Goal: Information Seeking & Learning: Learn about a topic

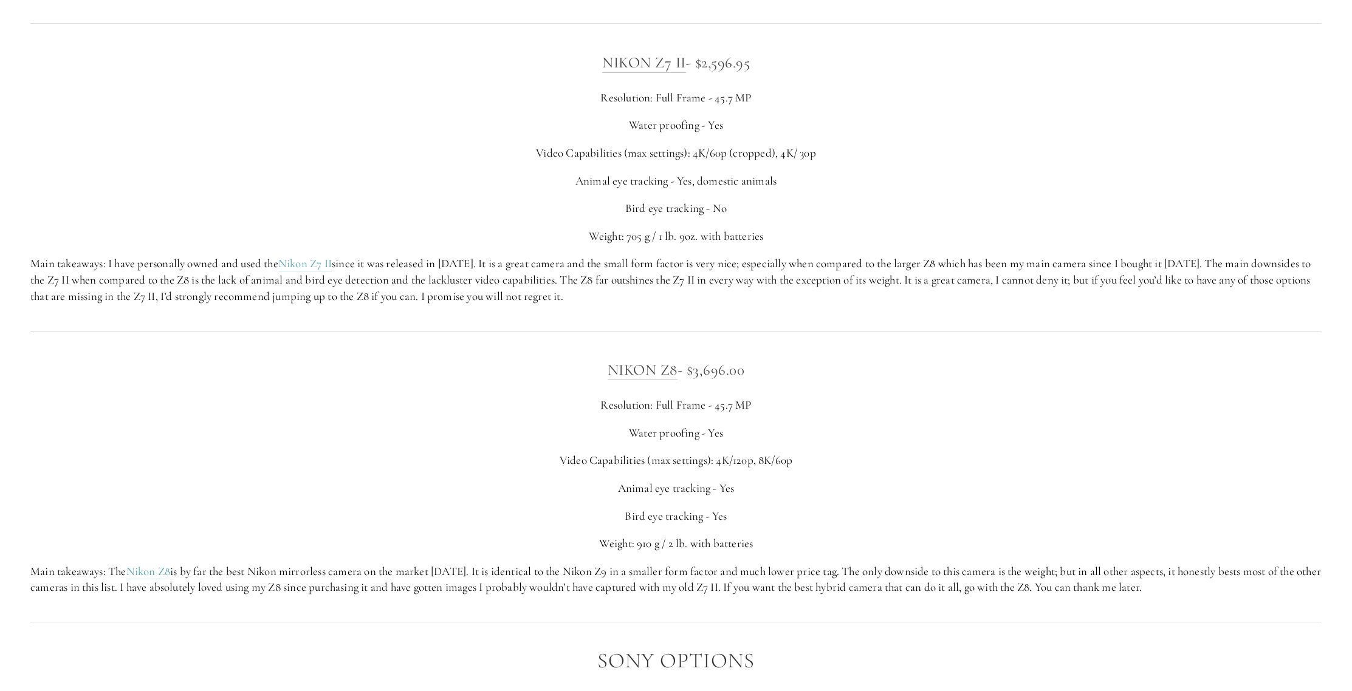
scroll to position [2117, 0]
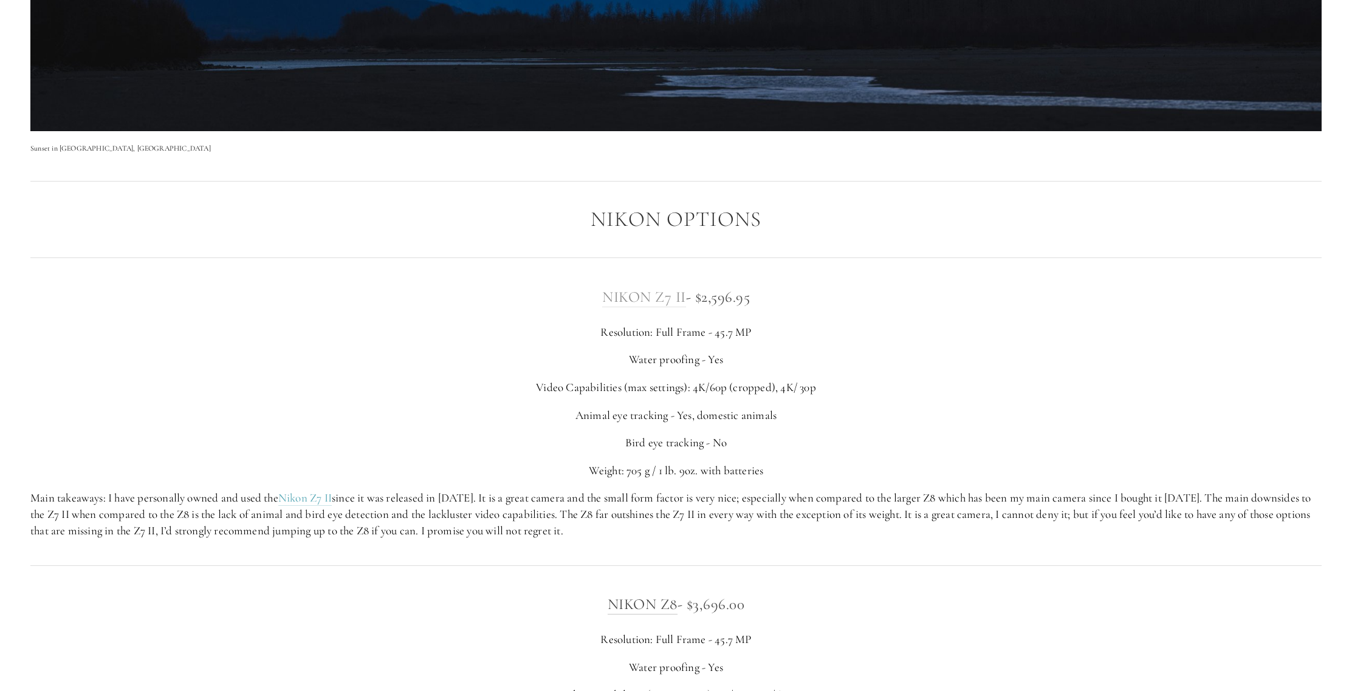
click at [628, 291] on link "Nikon Z7 II" at bounding box center [644, 297] width 84 height 19
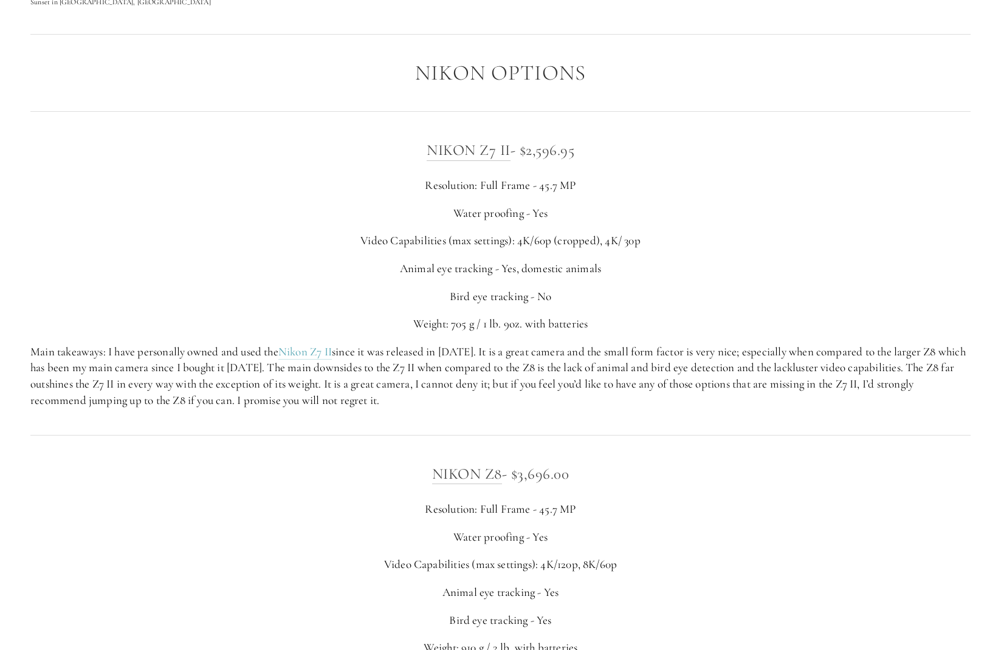
scroll to position [2164, 0]
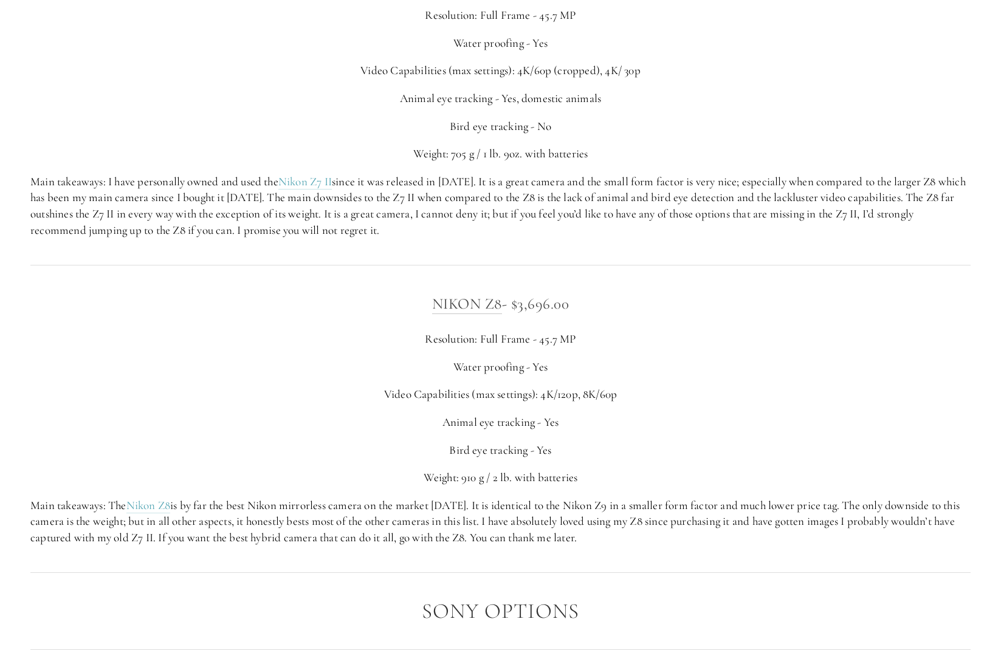
click at [417, 288] on div "NIKON Z8 - $3,696.00 Resolution: Full Frame - 45.7 MP Water proofing - Yes Vide…" at bounding box center [500, 418] width 961 height 275
click at [434, 301] on link "NIKON Z8" at bounding box center [467, 304] width 70 height 19
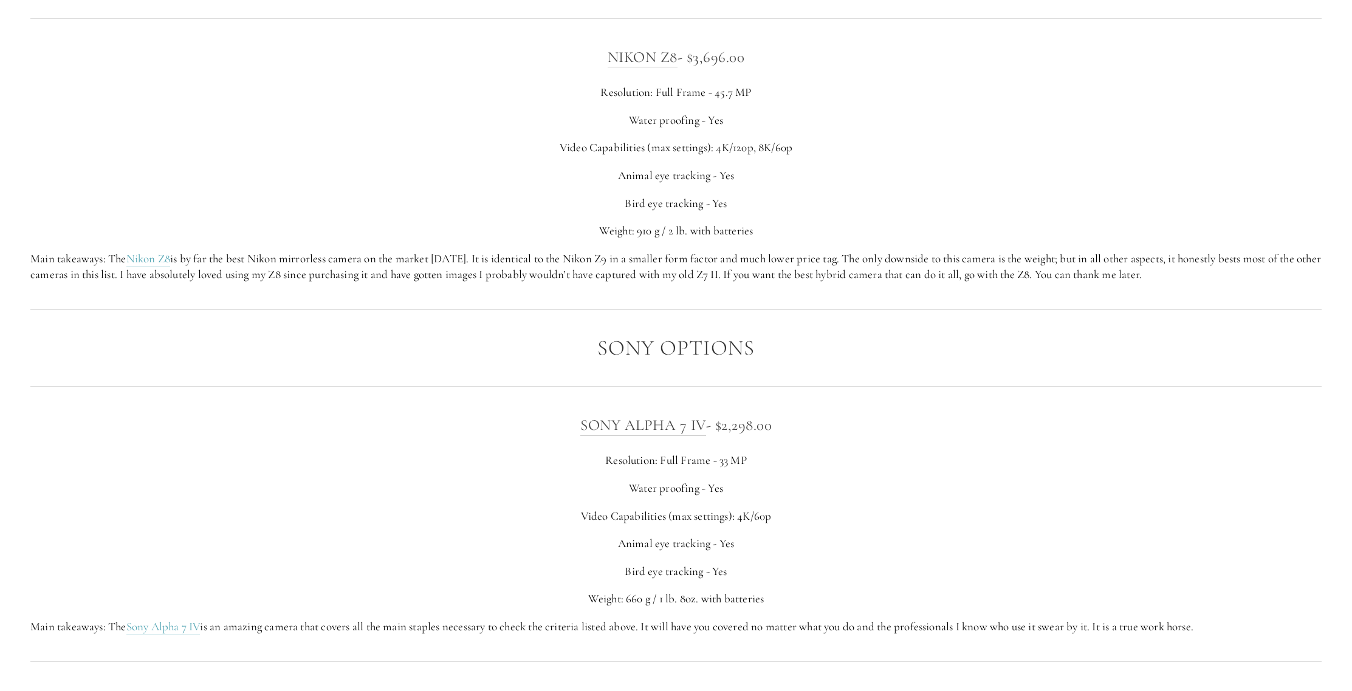
scroll to position [2748, 0]
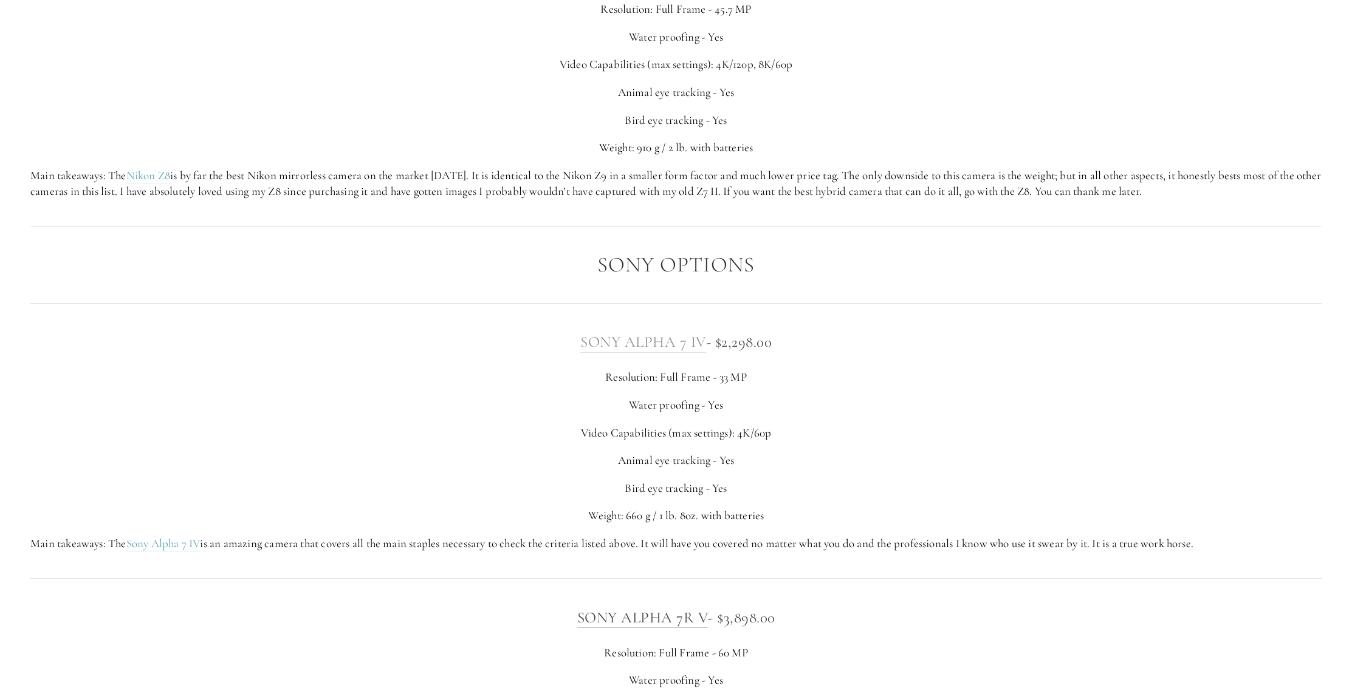
click at [608, 341] on link "SONY ALPHA 7 IV" at bounding box center [643, 342] width 126 height 19
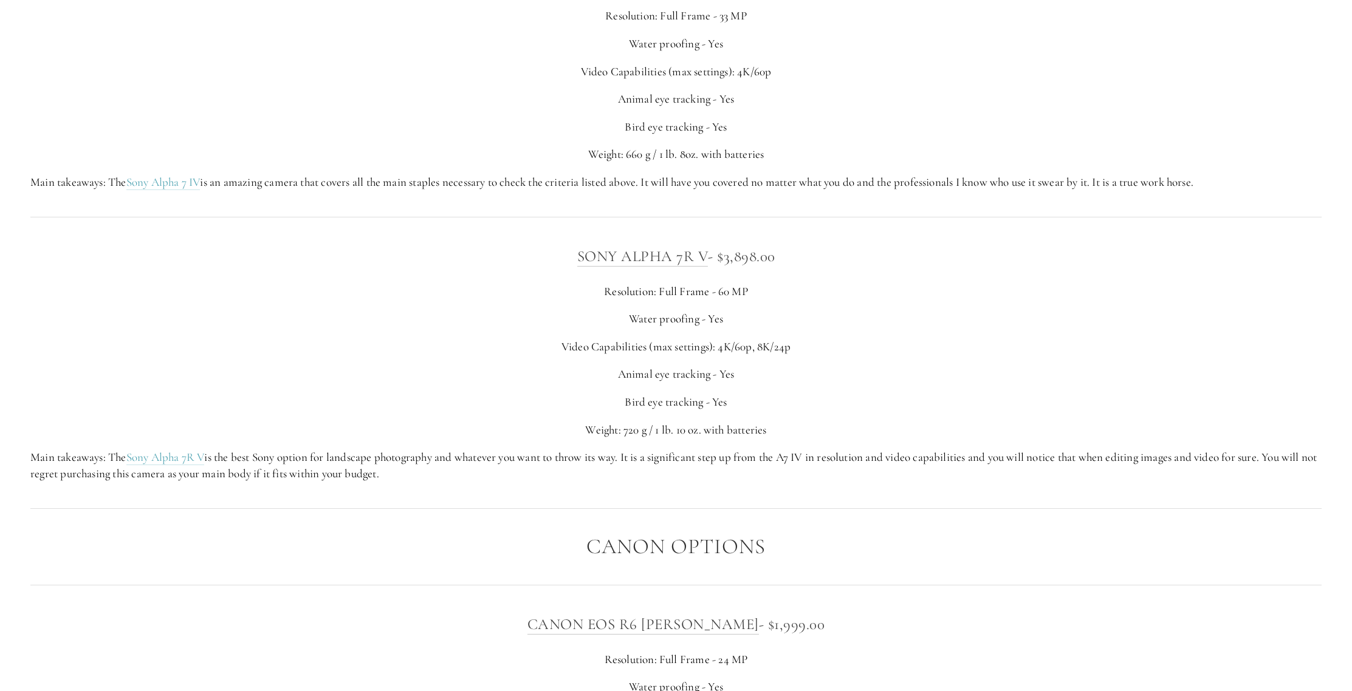
scroll to position [3110, 0]
click at [600, 254] on link "SONY ALPHA 7R V" at bounding box center [642, 256] width 131 height 19
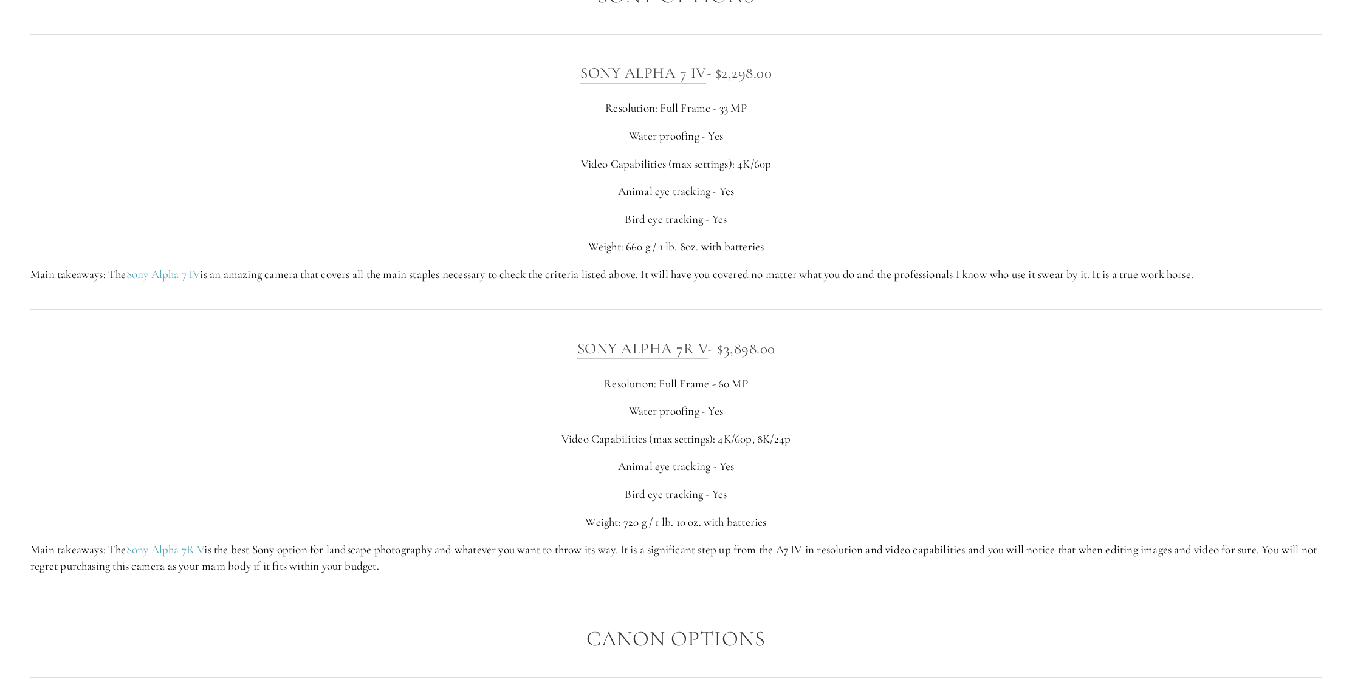
scroll to position [3016, 0]
click at [659, 355] on link "SONY ALPHA 7R V" at bounding box center [642, 349] width 131 height 19
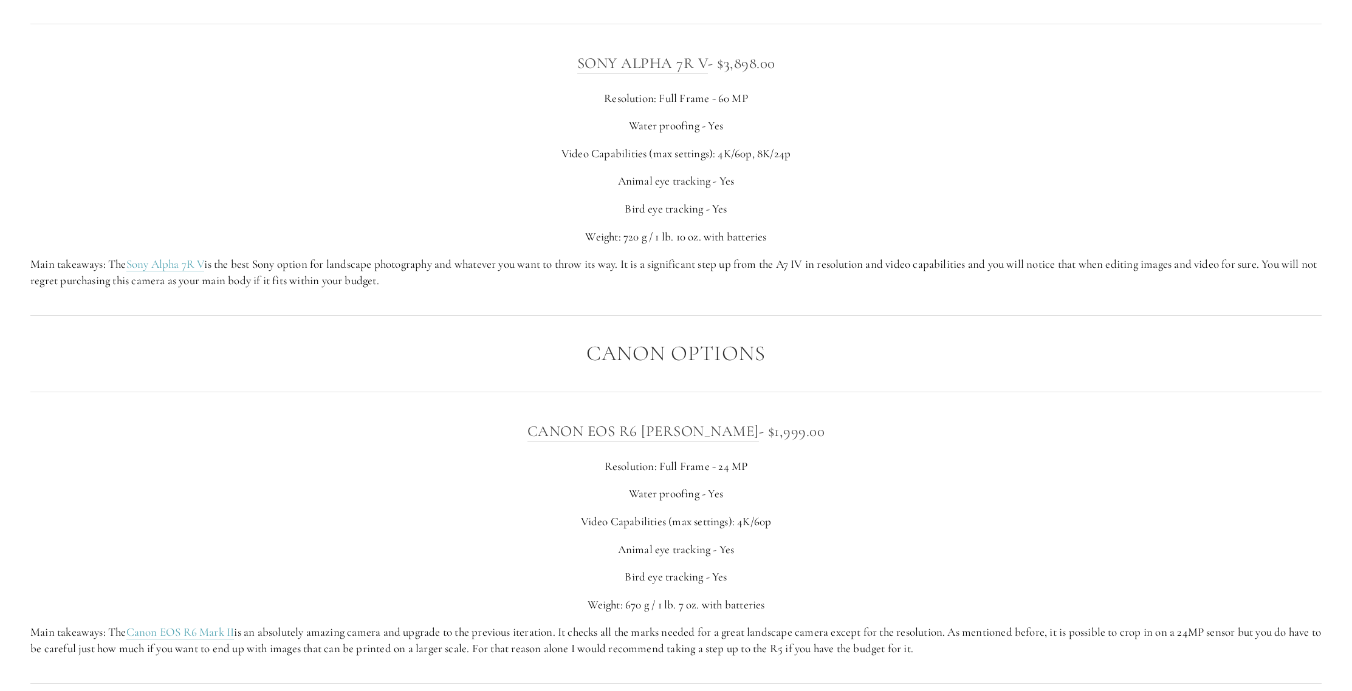
scroll to position [3398, 0]
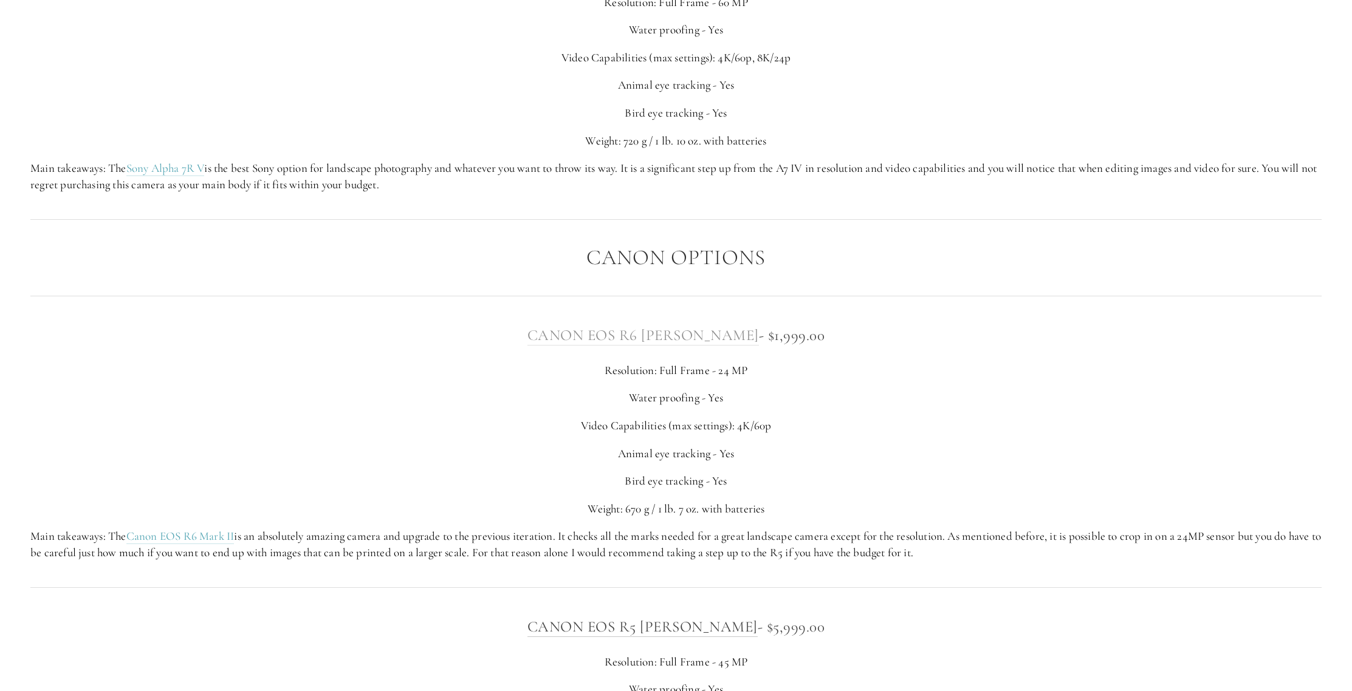
click at [586, 336] on link "CANON EOS R6 [PERSON_NAME]" at bounding box center [643, 335] width 232 height 19
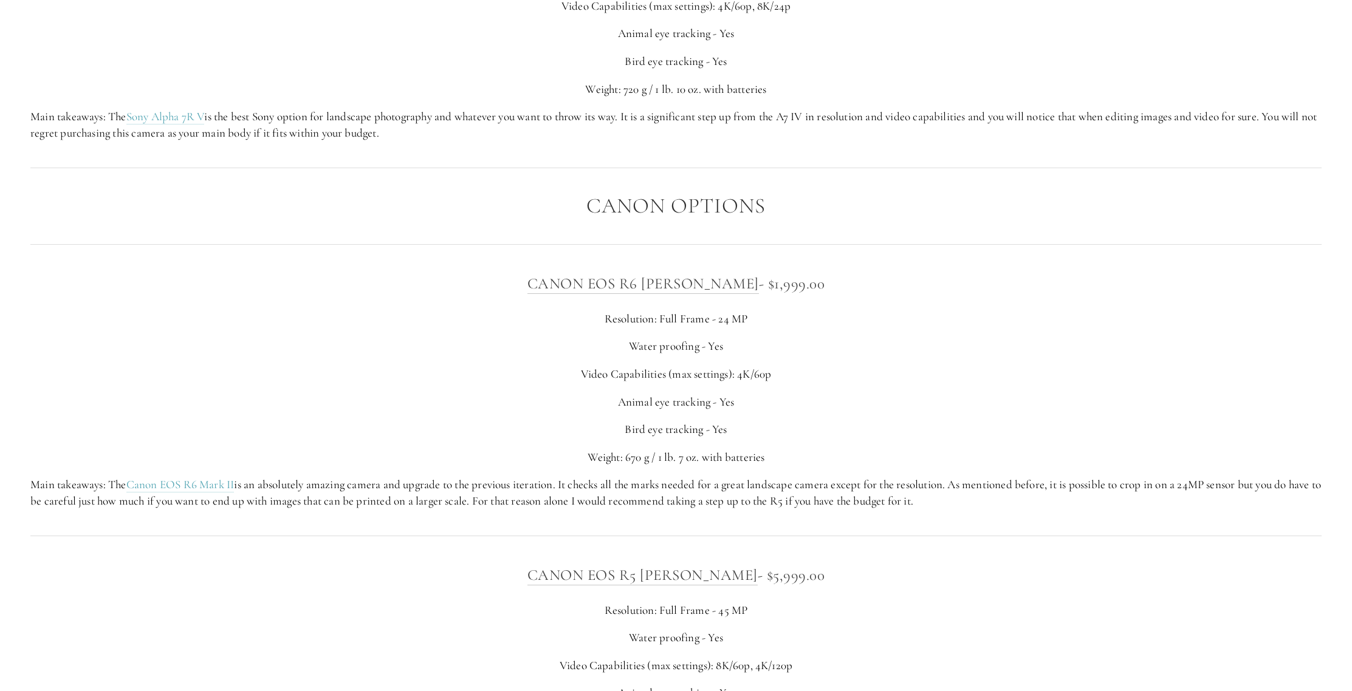
scroll to position [3521, 0]
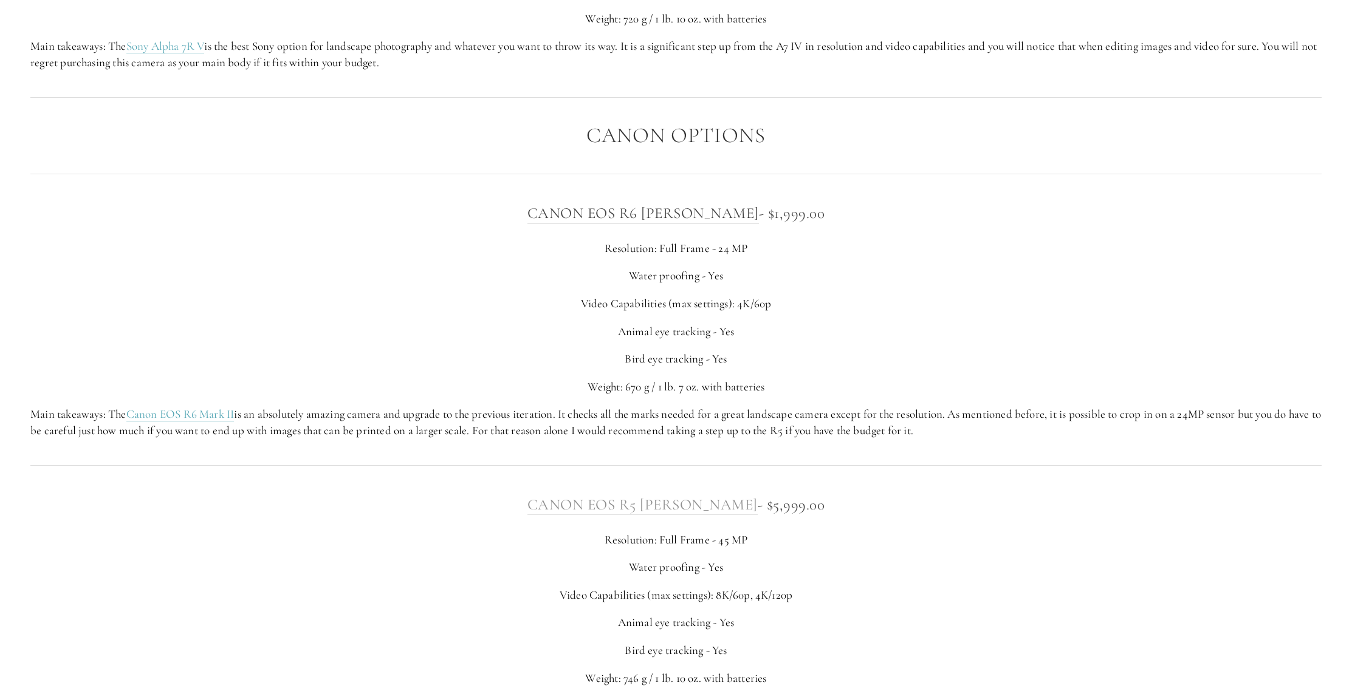
click at [671, 503] on link "CANON EOS R5 [PERSON_NAME]" at bounding box center [642, 505] width 230 height 19
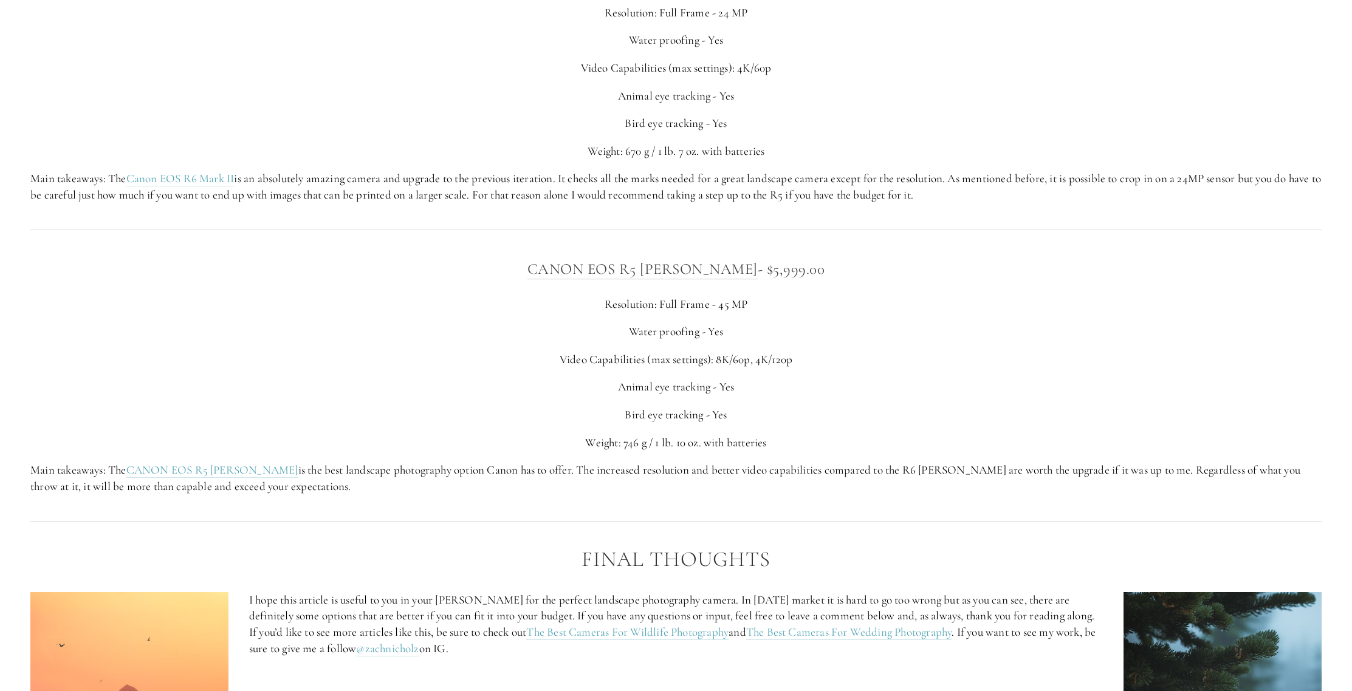
scroll to position [3744, 0]
